Goal: Task Accomplishment & Management: Use online tool/utility

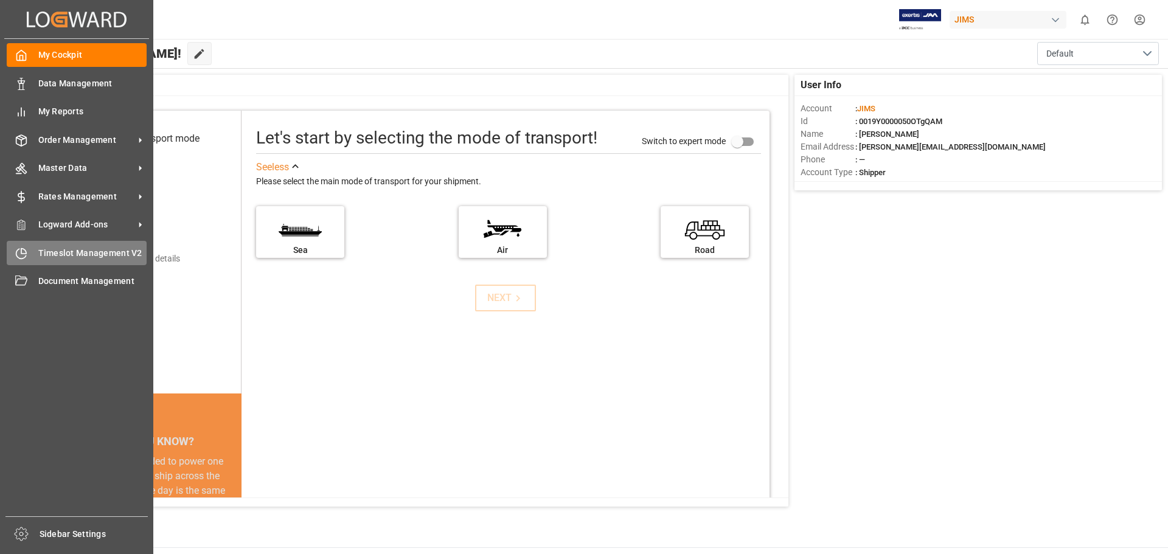
click at [69, 254] on span "Timeslot Management V2" at bounding box center [92, 253] width 109 height 13
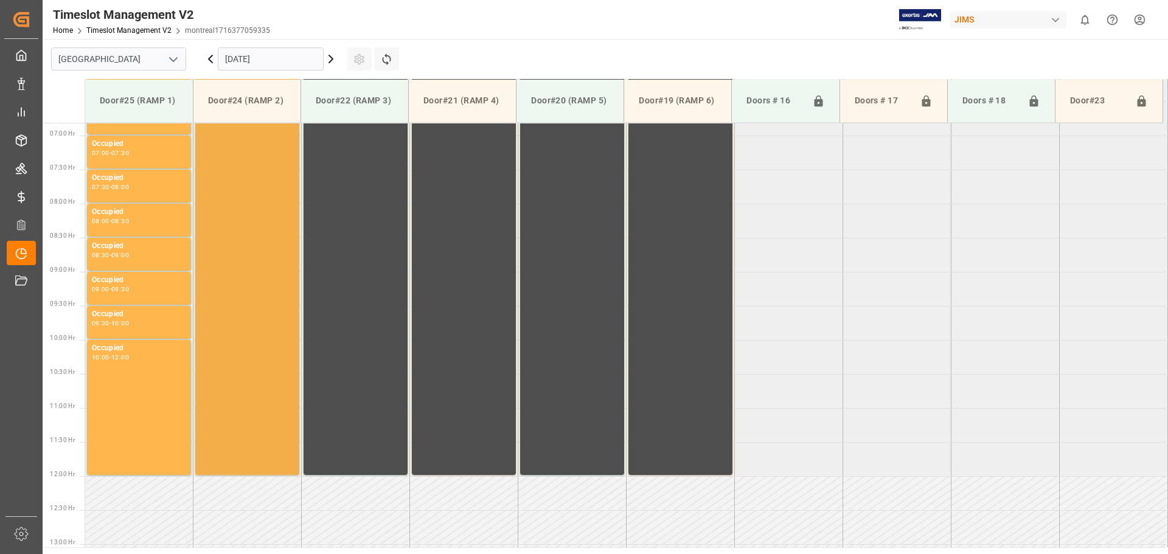
scroll to position [470, 0]
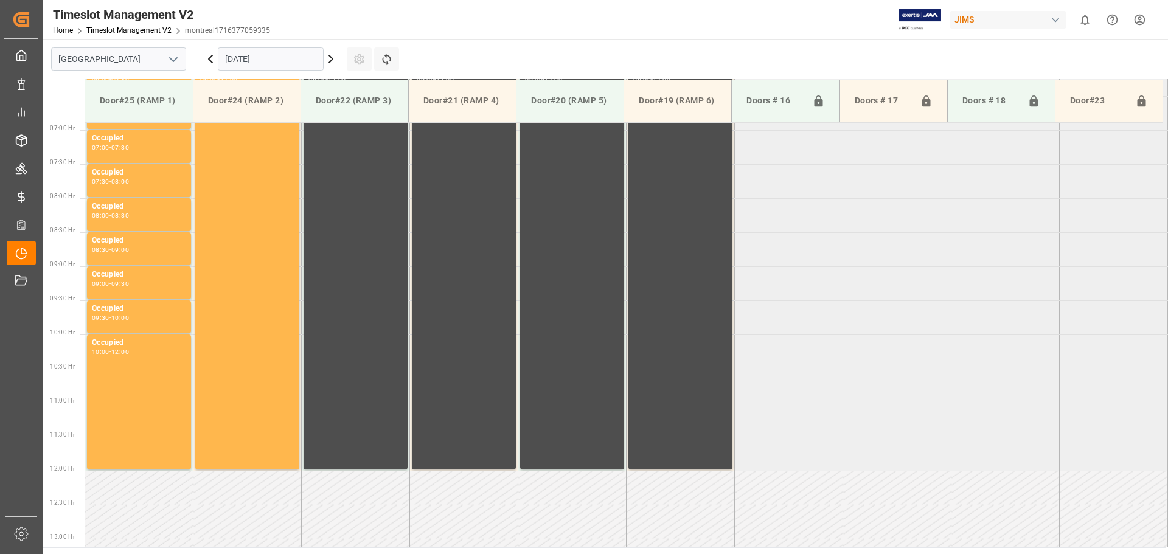
click at [170, 57] on icon "open menu" at bounding box center [173, 59] width 15 height 15
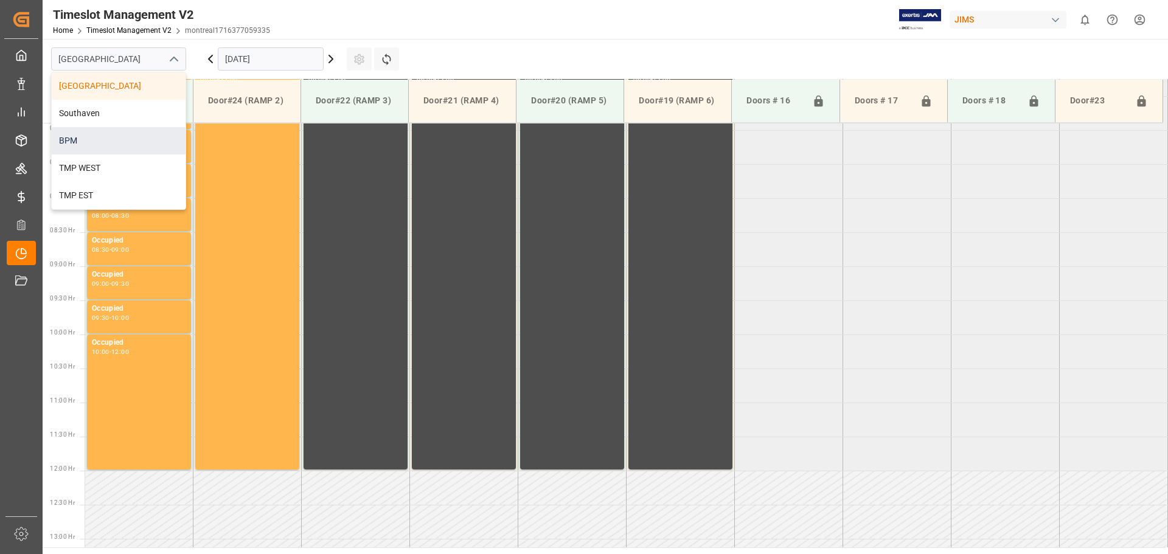
click at [127, 134] on div "BPM" at bounding box center [119, 140] width 134 height 27
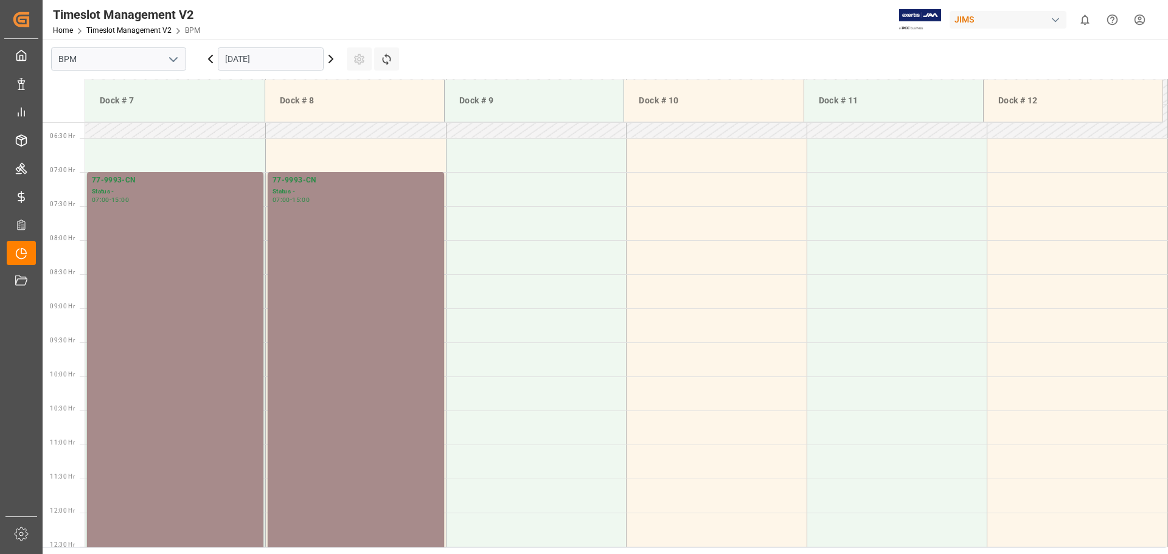
scroll to position [469, 0]
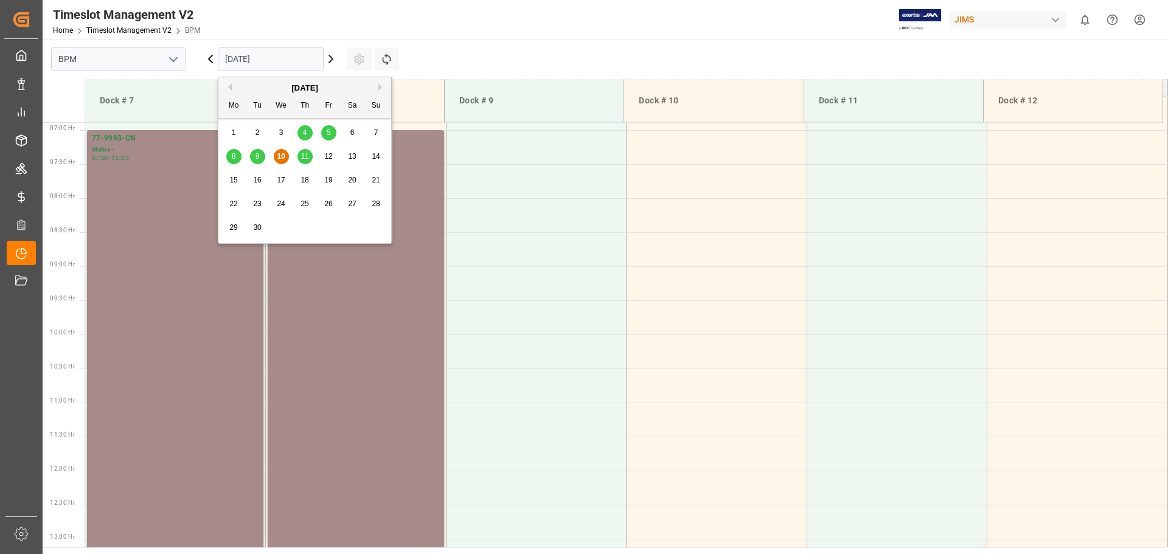
click at [296, 63] on input "[DATE]" at bounding box center [271, 58] width 106 height 23
click at [282, 158] on span "10" at bounding box center [281, 156] width 8 height 9
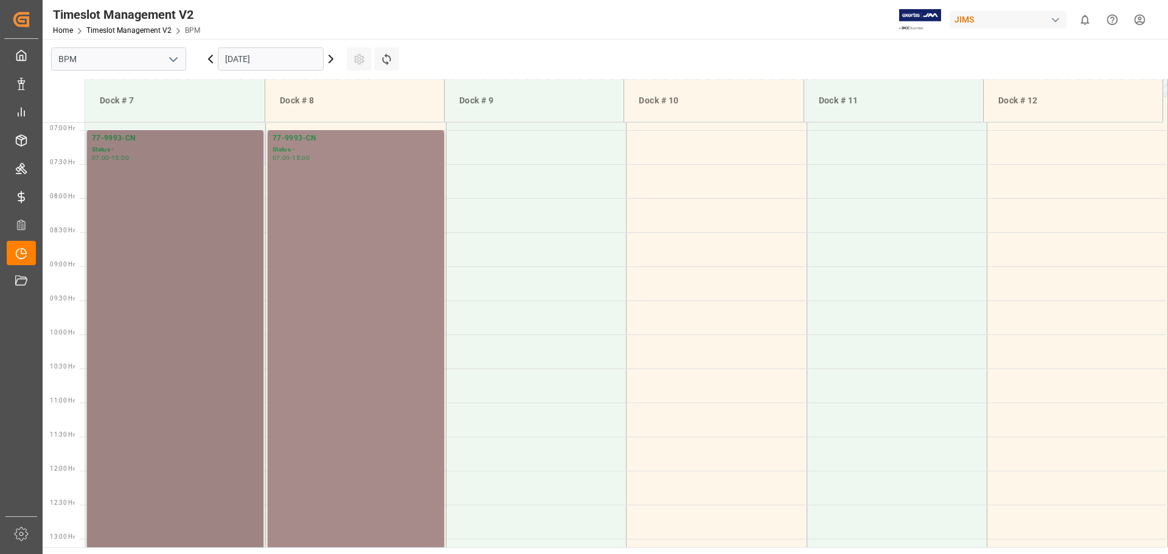
click at [203, 218] on div "77-9993-CN Status - 07:00 - 15:00" at bounding box center [175, 402] width 167 height 539
click at [175, 233] on div "77-9993-CN Status - 07:00 - 15:00" at bounding box center [175, 402] width 167 height 539
